Goal: Check status: Check status

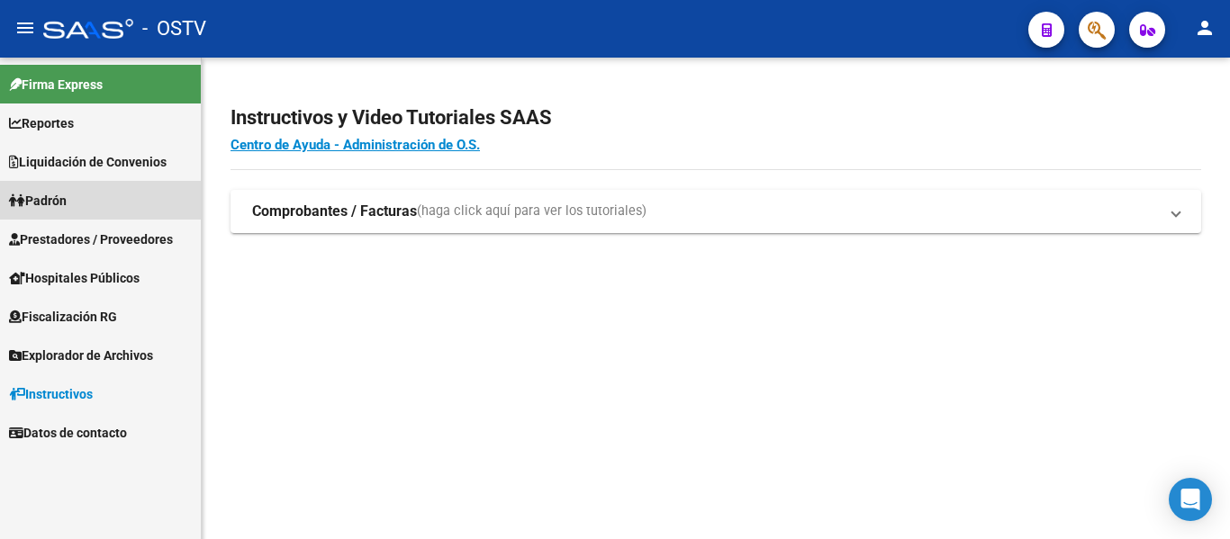
click at [49, 199] on span "Padrón" at bounding box center [38, 201] width 58 height 20
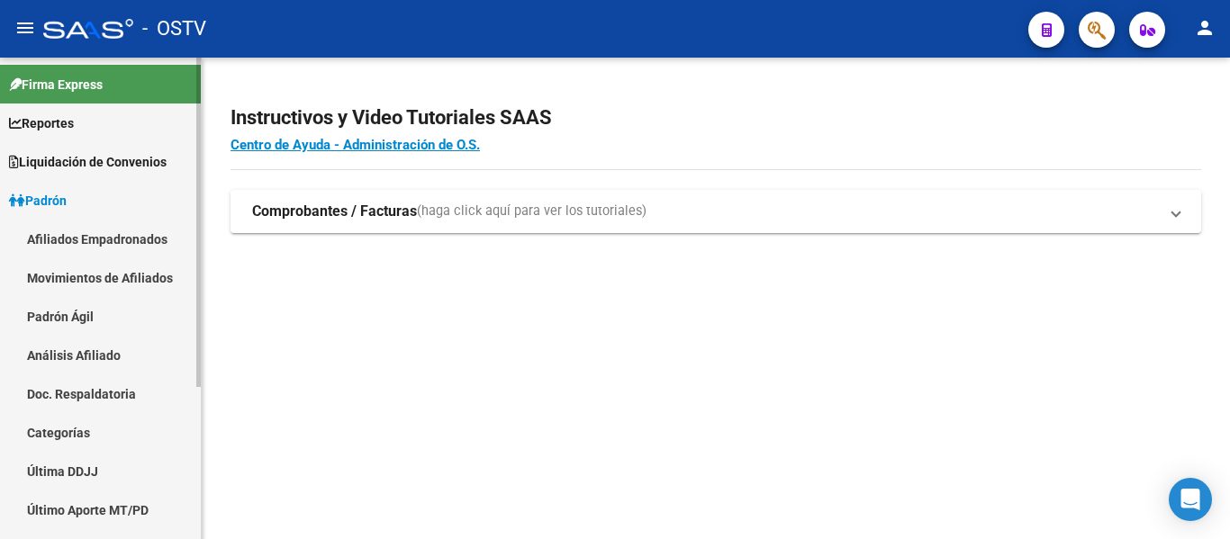
click at [73, 315] on link "Padrón Ágil" at bounding box center [100, 316] width 201 height 39
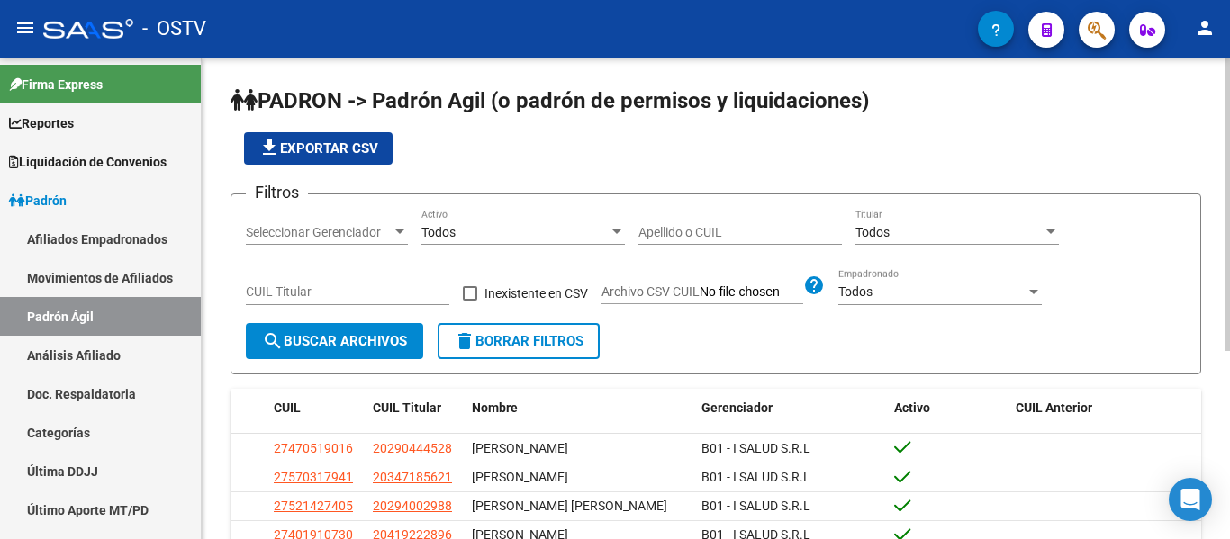
click at [730, 230] on input "Apellido o CUIL" at bounding box center [739, 232] width 203 height 15
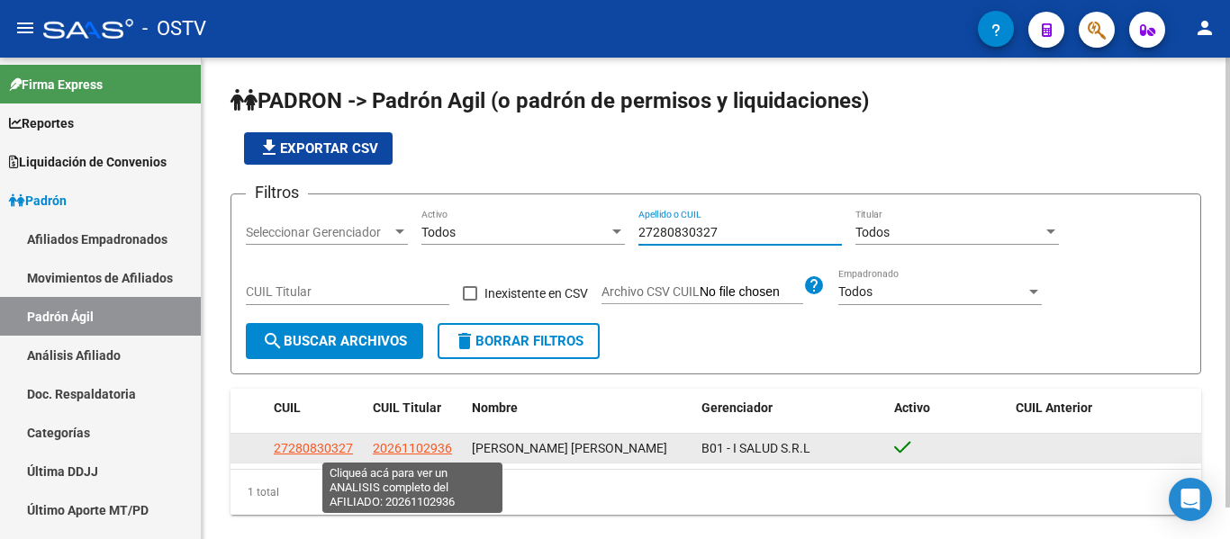
type input "27280830327"
click at [424, 448] on span "20261102936" at bounding box center [412, 448] width 79 height 14
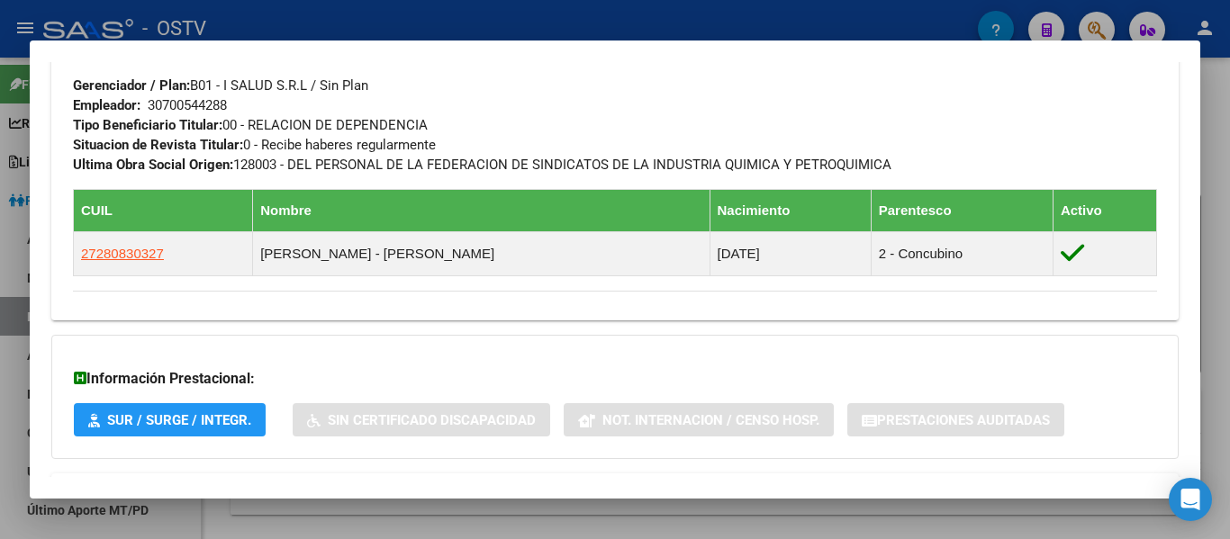
scroll to position [979, 0]
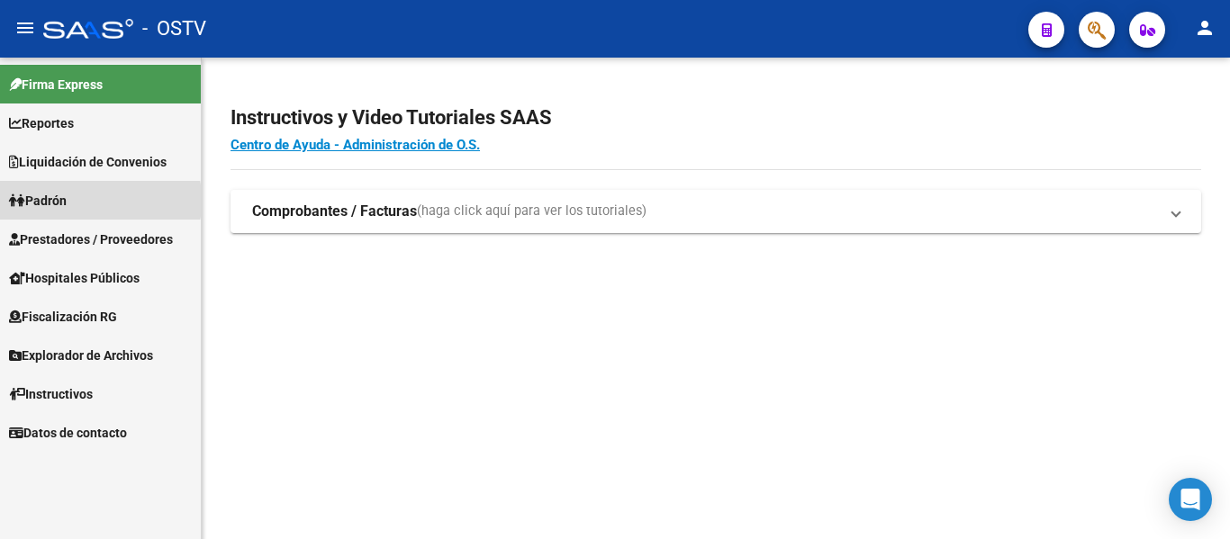
click at [51, 201] on span "Padrón" at bounding box center [38, 201] width 58 height 20
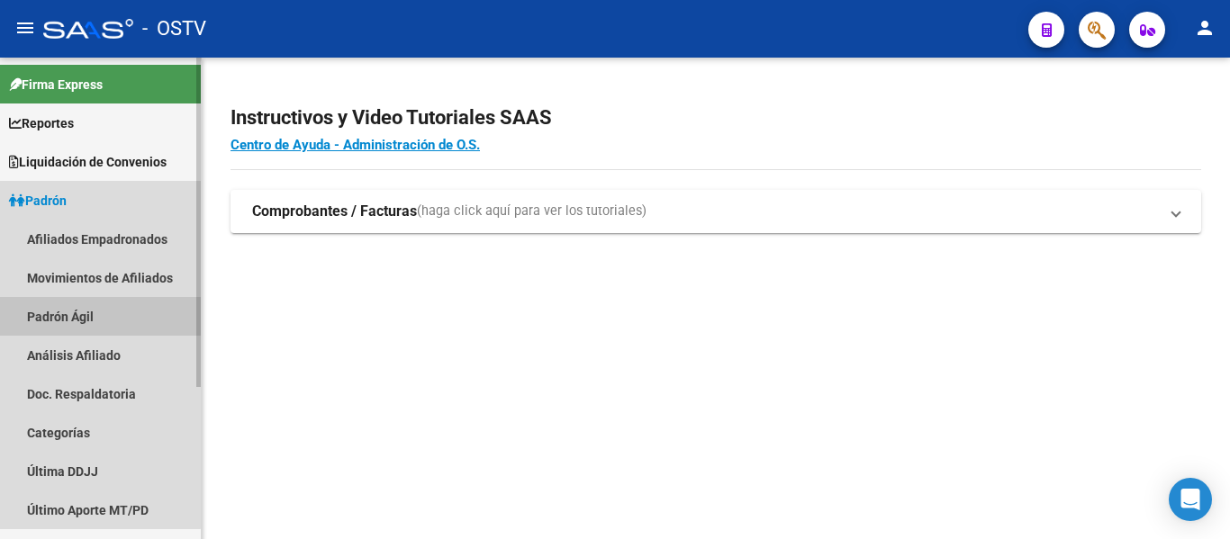
click at [58, 315] on link "Padrón Ágil" at bounding box center [100, 316] width 201 height 39
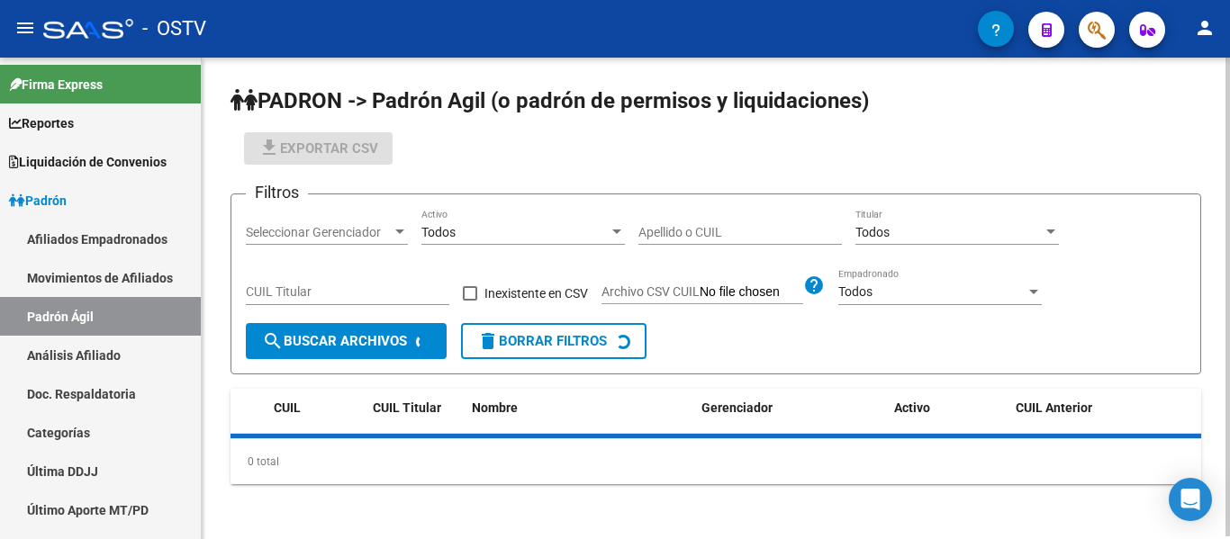
click at [729, 233] on input "Apellido o CUIL" at bounding box center [739, 232] width 203 height 15
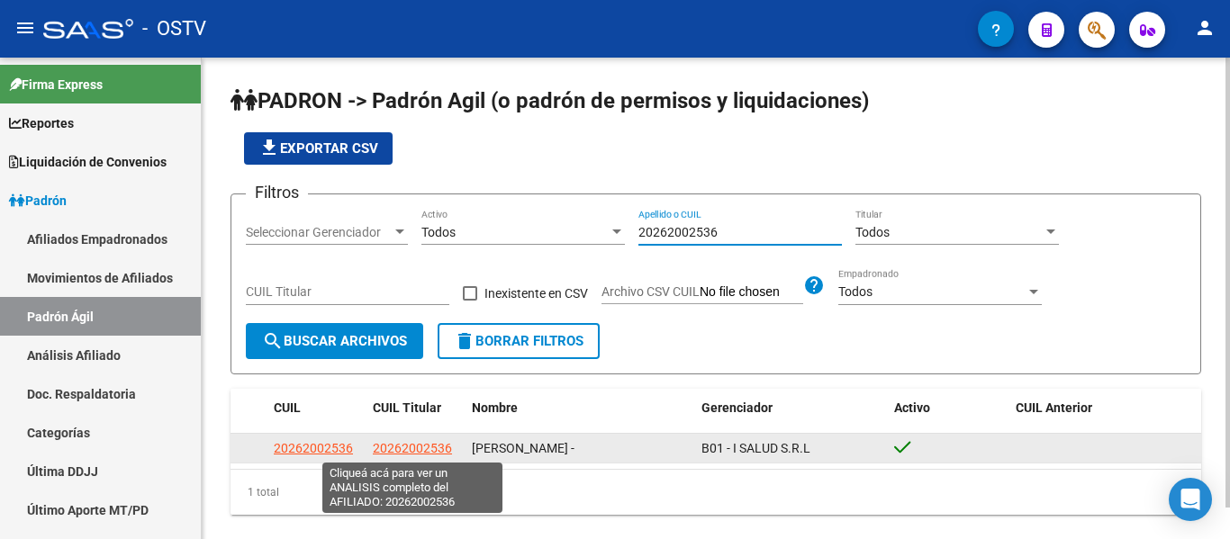
type input "20262002536"
click at [431, 443] on span "20262002536" at bounding box center [412, 448] width 79 height 14
type textarea "20262002536"
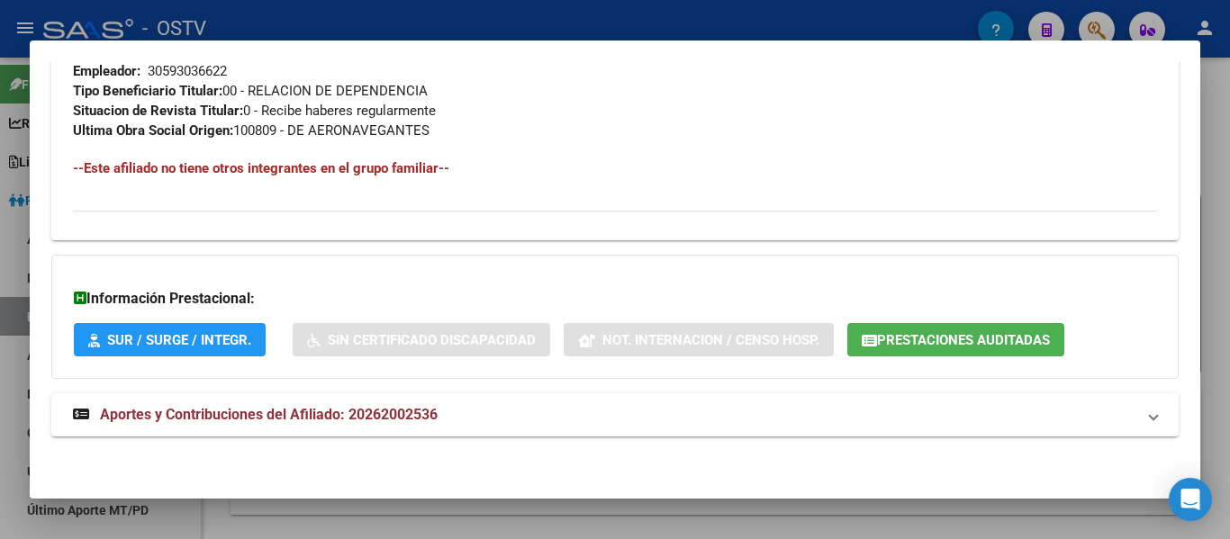
scroll to position [574, 0]
